Goal: Task Accomplishment & Management: Complete application form

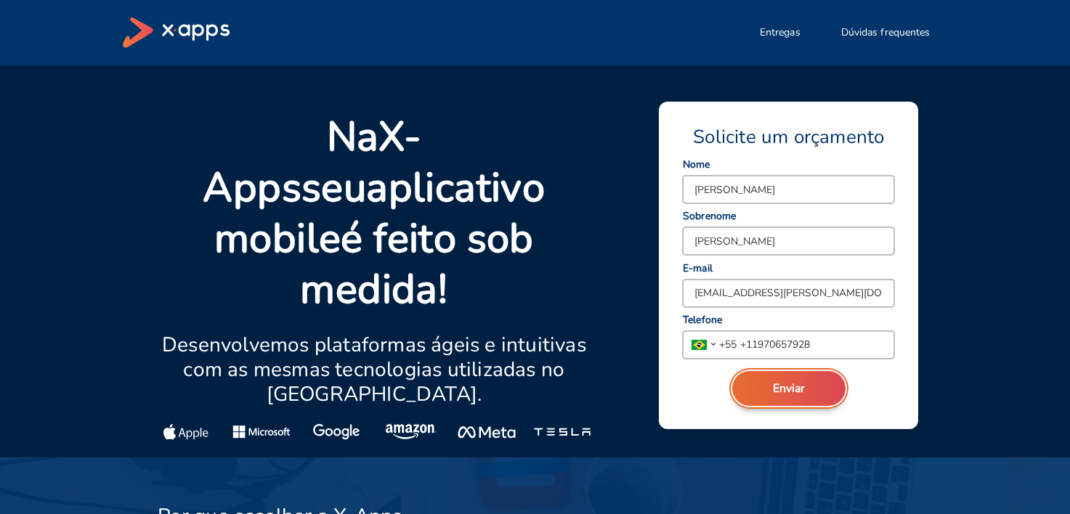
click at [789, 400] on button "Enviar" at bounding box center [788, 388] width 113 height 35
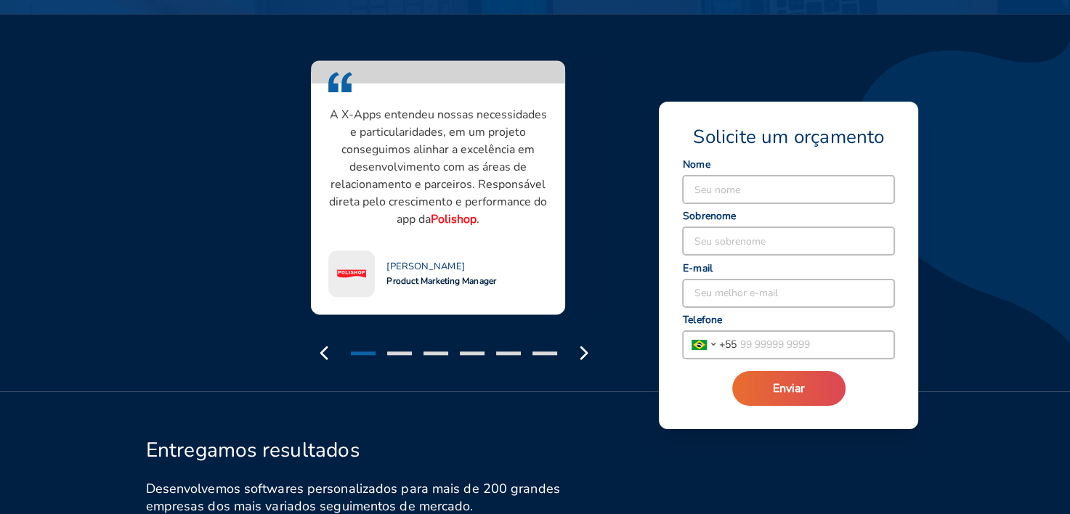
scroll to position [1276, 0]
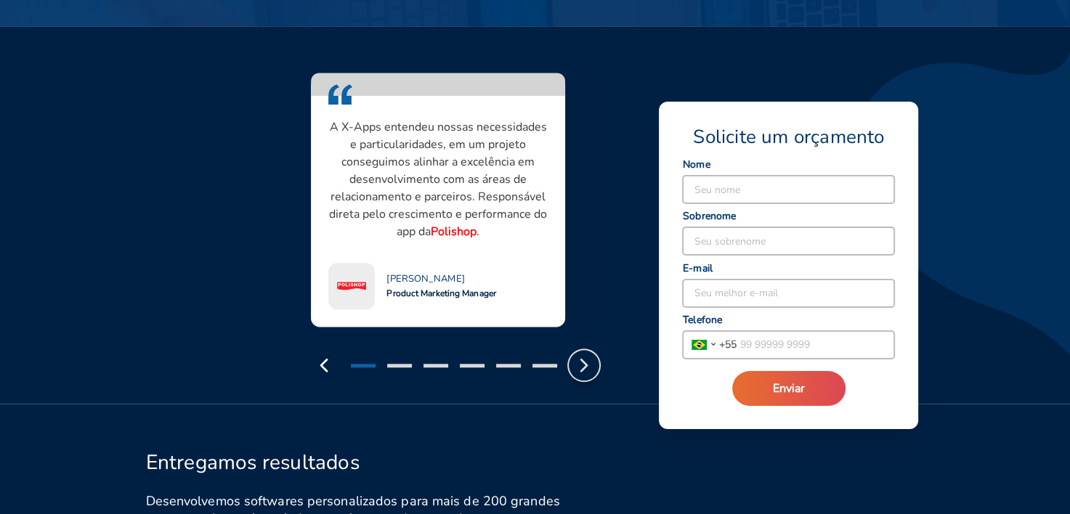
click at [581, 360] on polyline "button" at bounding box center [584, 366] width 6 height 12
click at [582, 360] on polyline "button" at bounding box center [584, 366] width 6 height 12
click at [589, 354] on icon "button" at bounding box center [583, 365] width 23 height 23
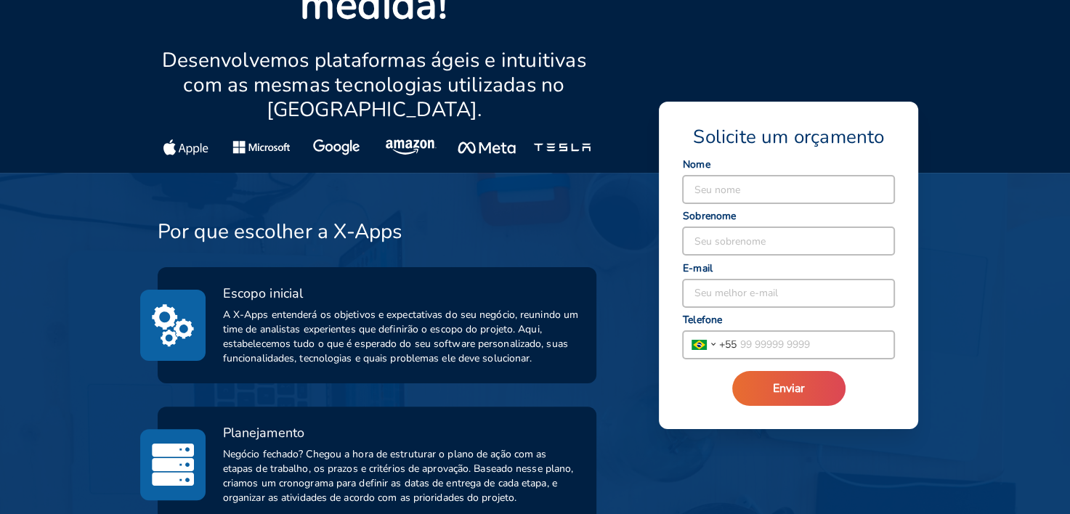
scroll to position [185, 0]
